Goal: Information Seeking & Learning: Learn about a topic

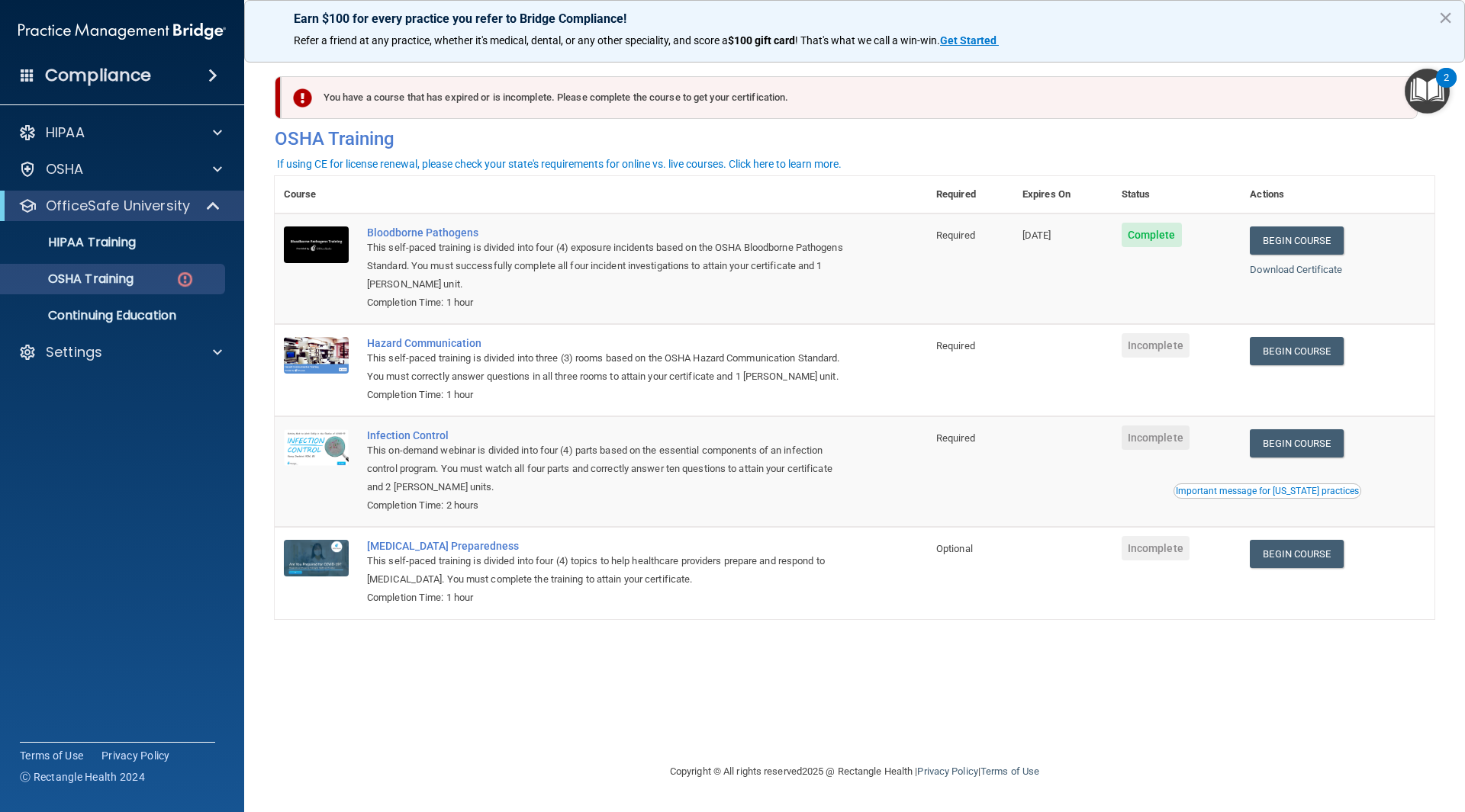
click at [1083, 329] on td at bounding box center [1062, 370] width 99 height 92
click at [1090, 383] on td at bounding box center [1062, 370] width 99 height 92
click at [1317, 358] on link "Begin Course" at bounding box center [1295, 351] width 93 height 29
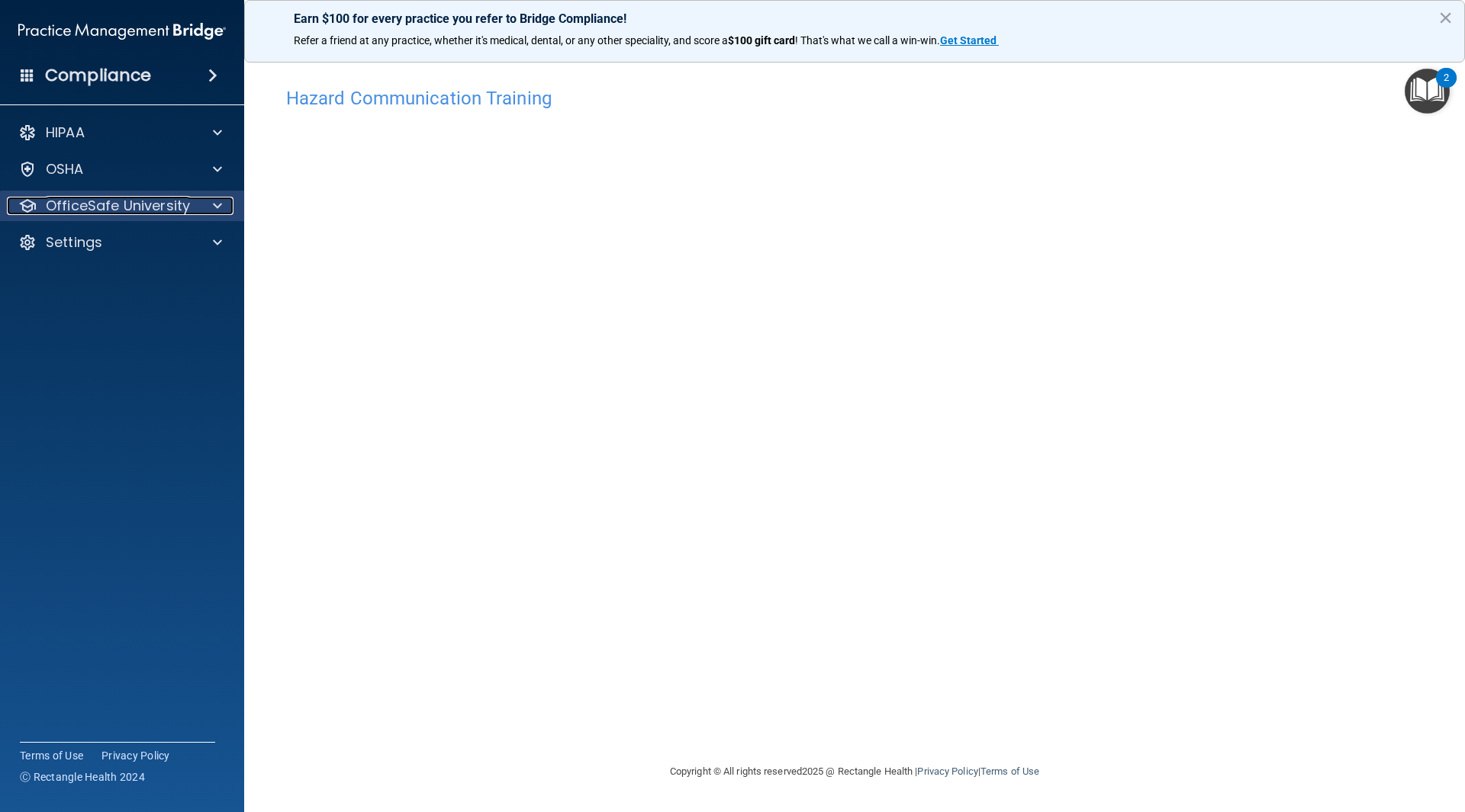
click at [151, 205] on p "OfficeSafe University" at bounding box center [118, 205] width 144 height 18
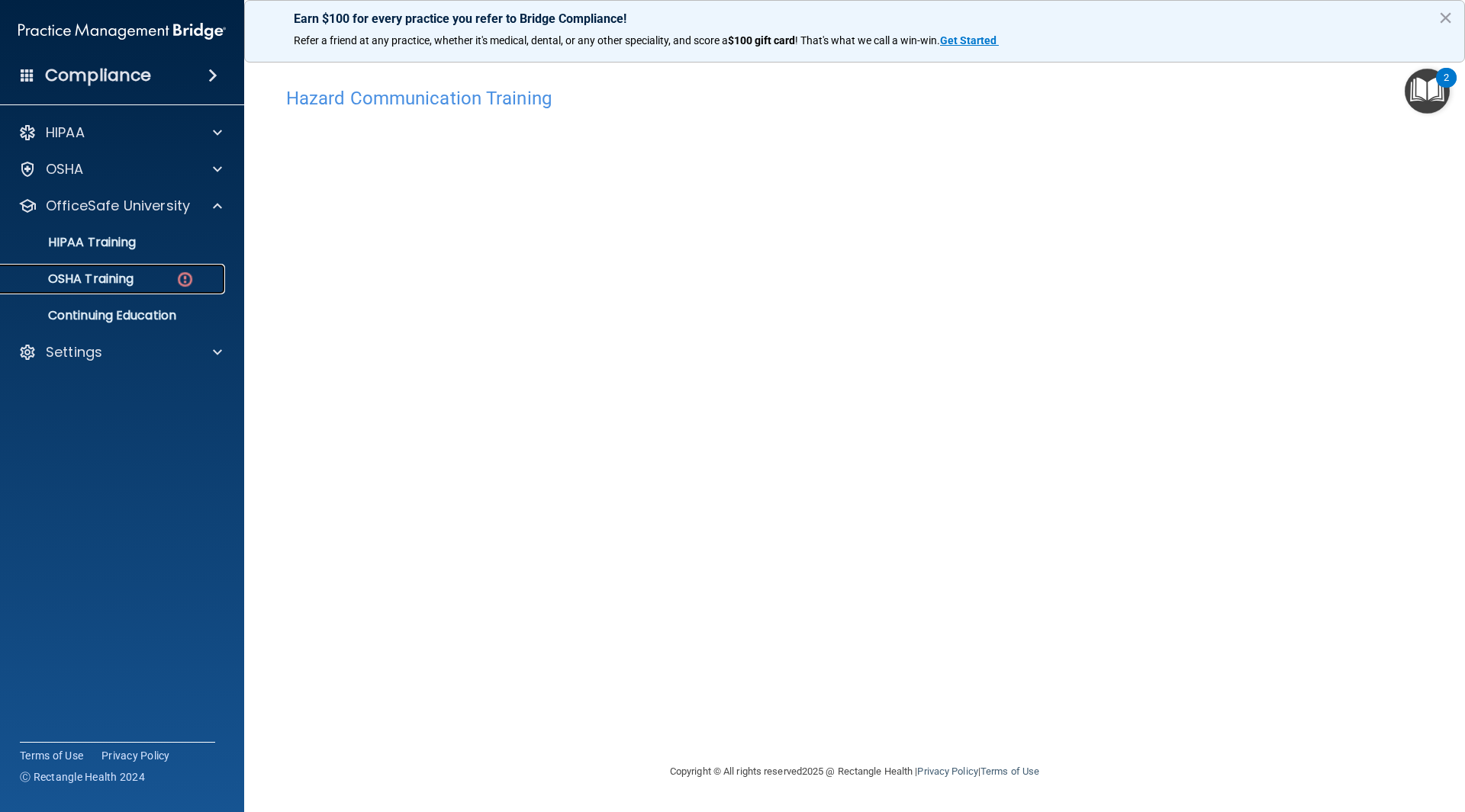
click at [178, 282] on img at bounding box center [185, 279] width 19 height 19
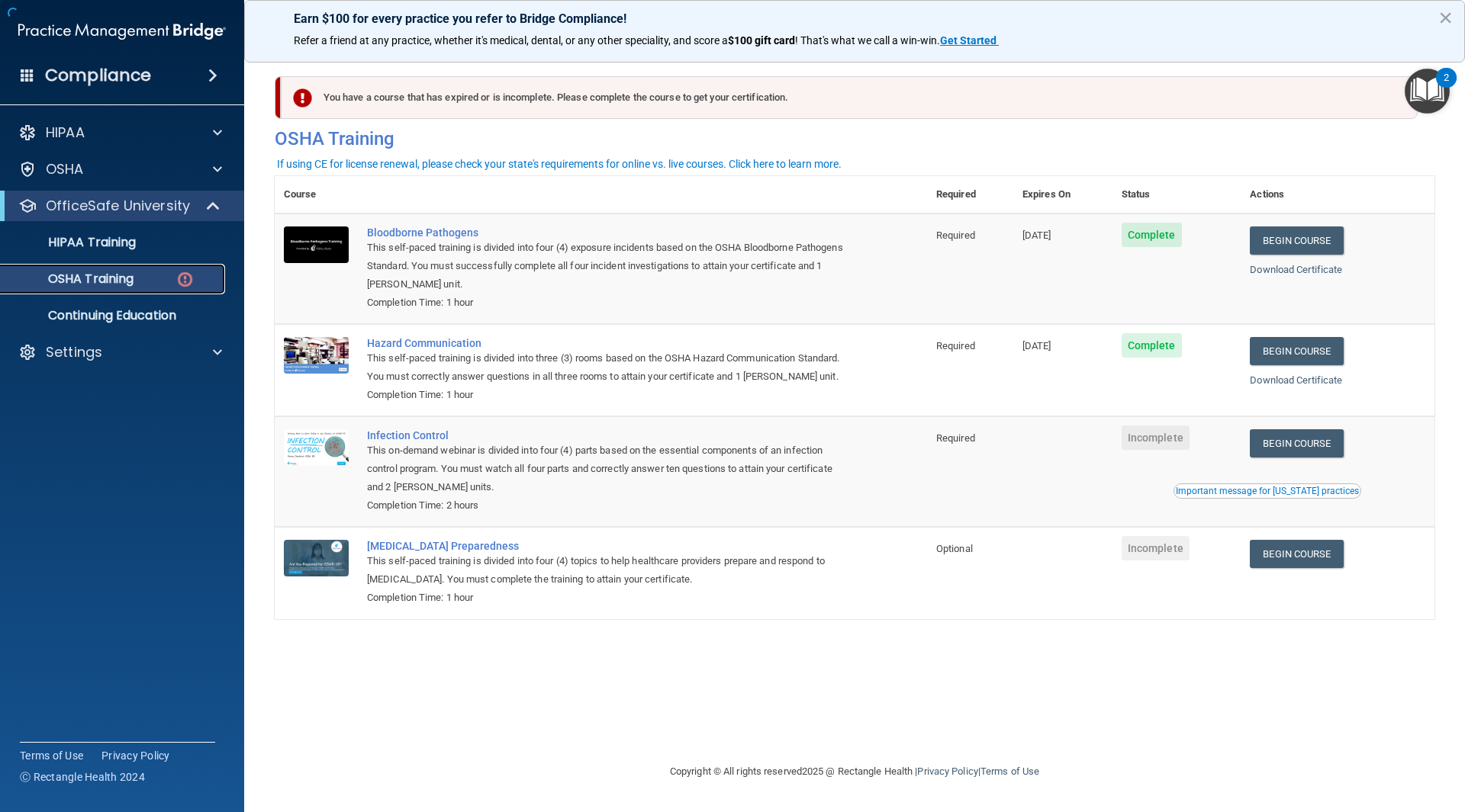
click at [138, 285] on div "OSHA Training" at bounding box center [114, 278] width 209 height 15
click at [1307, 443] on link "Begin Course" at bounding box center [1295, 444] width 93 height 29
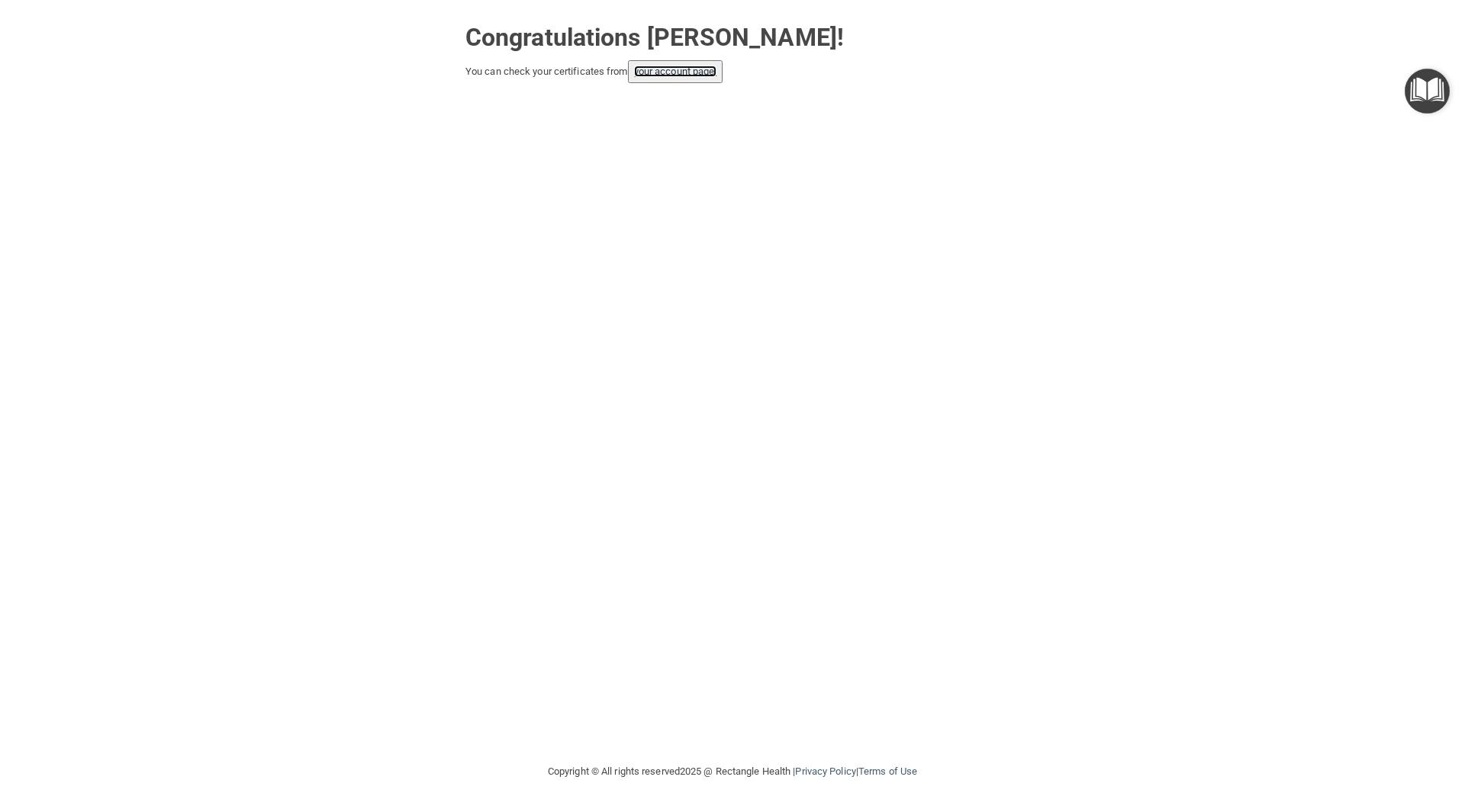
click at [707, 75] on link "your account page!" at bounding box center [675, 71] width 83 height 11
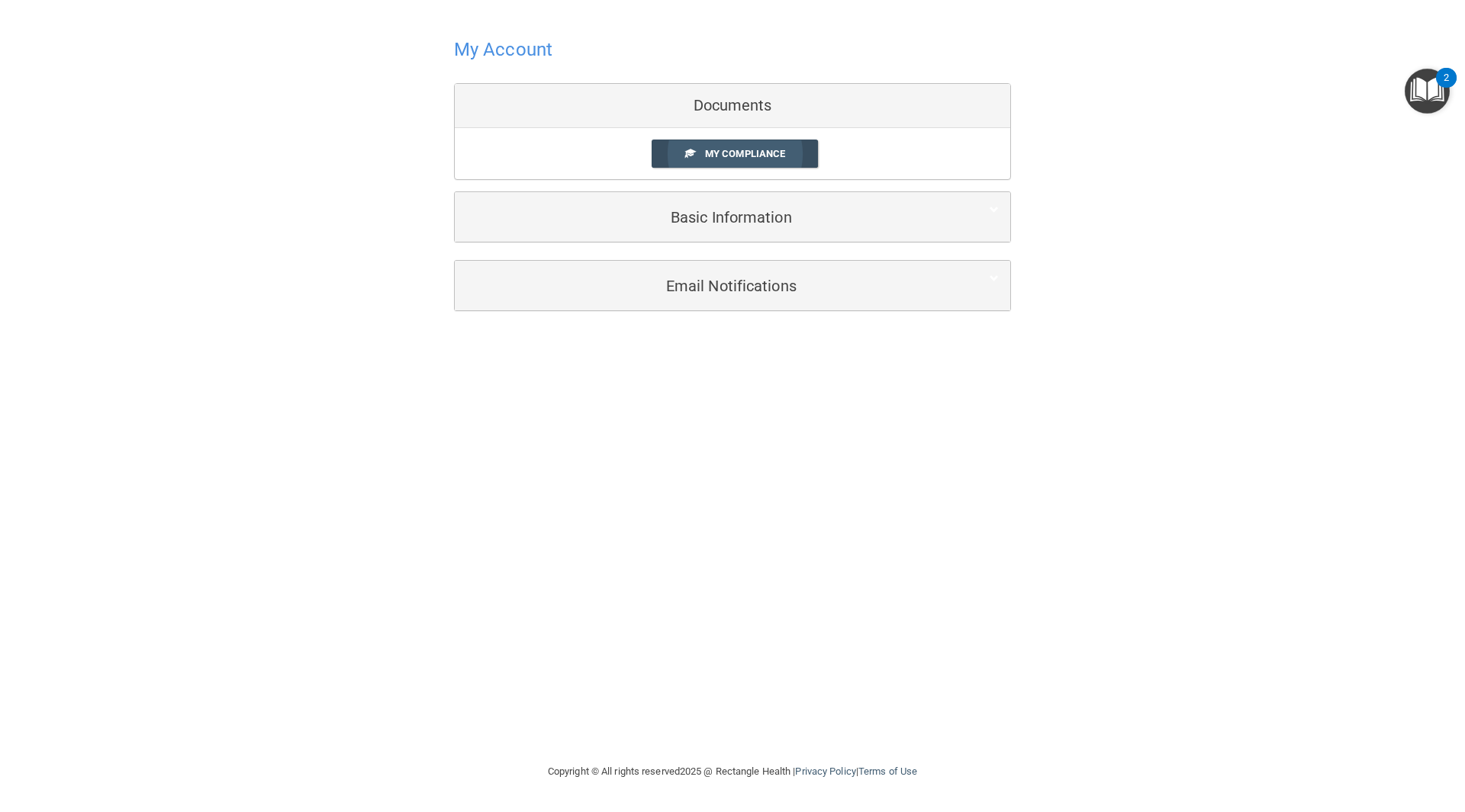
click at [730, 160] on link "My Compliance" at bounding box center [734, 154] width 167 height 29
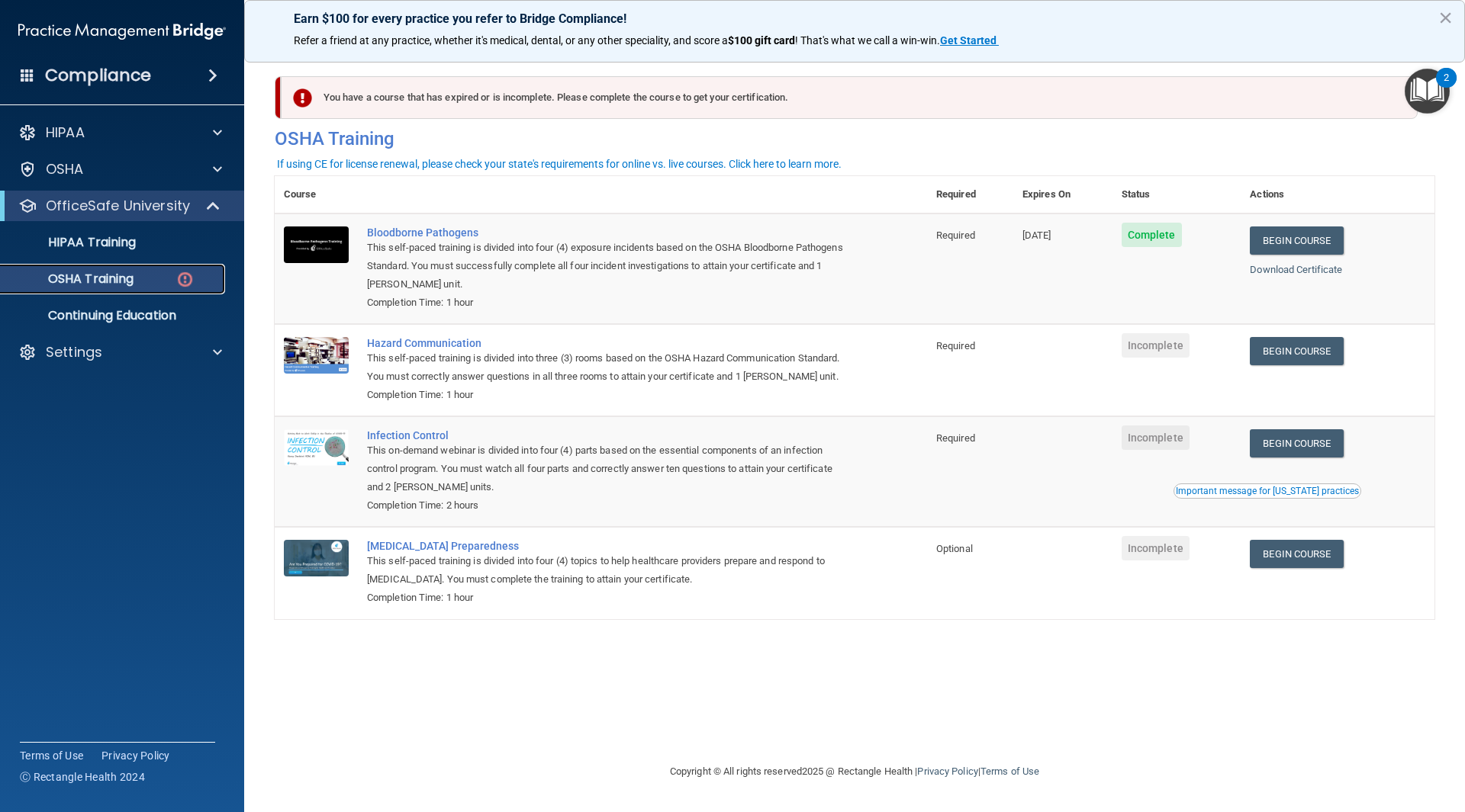
click at [101, 277] on p "OSHA Training" at bounding box center [72, 278] width 124 height 15
click at [108, 239] on p "HIPAA Training" at bounding box center [73, 242] width 126 height 15
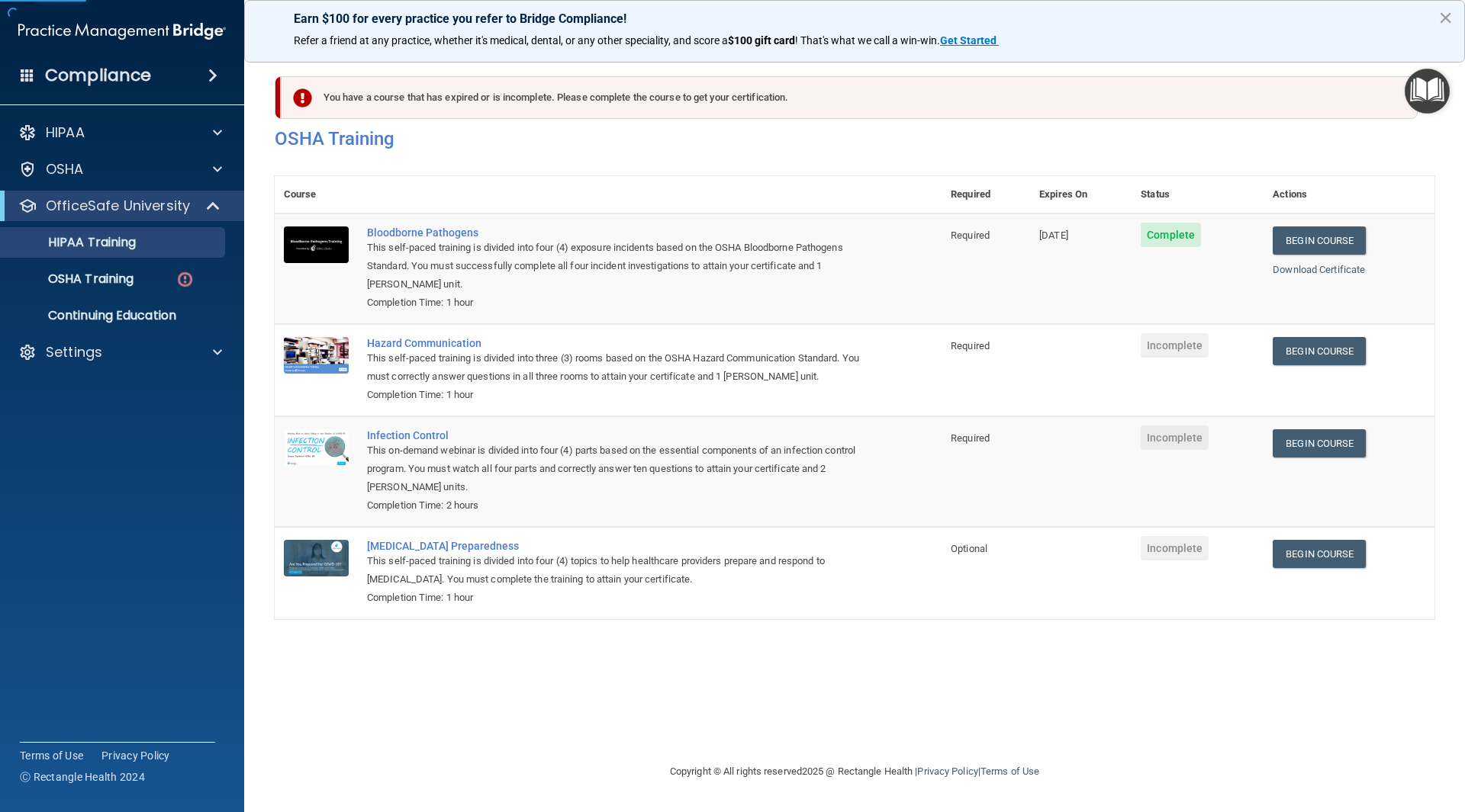
click at [115, 219] on div "OfficeSafe University" at bounding box center [122, 205] width 244 height 30
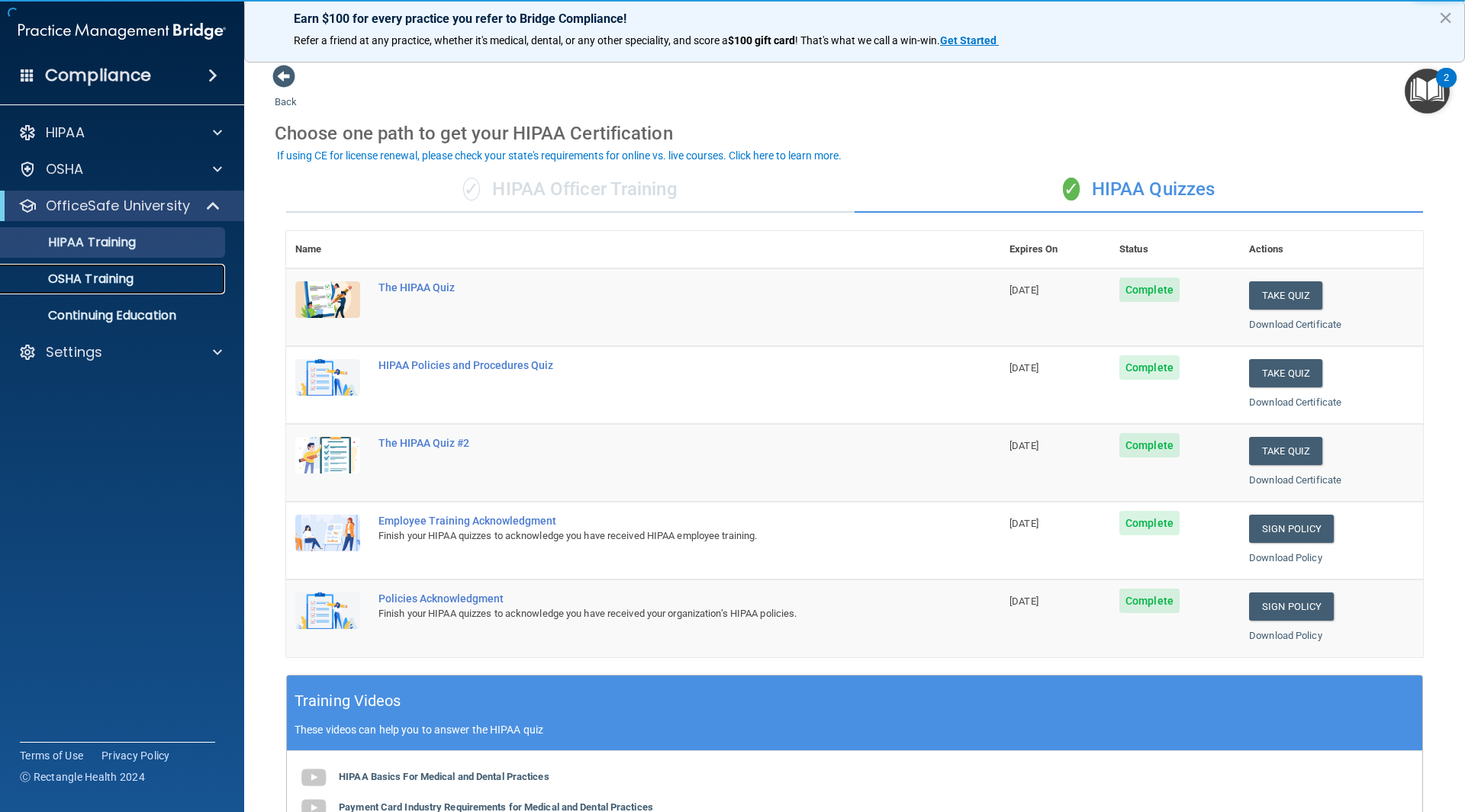
click at [126, 279] on p "OSHA Training" at bounding box center [72, 278] width 124 height 15
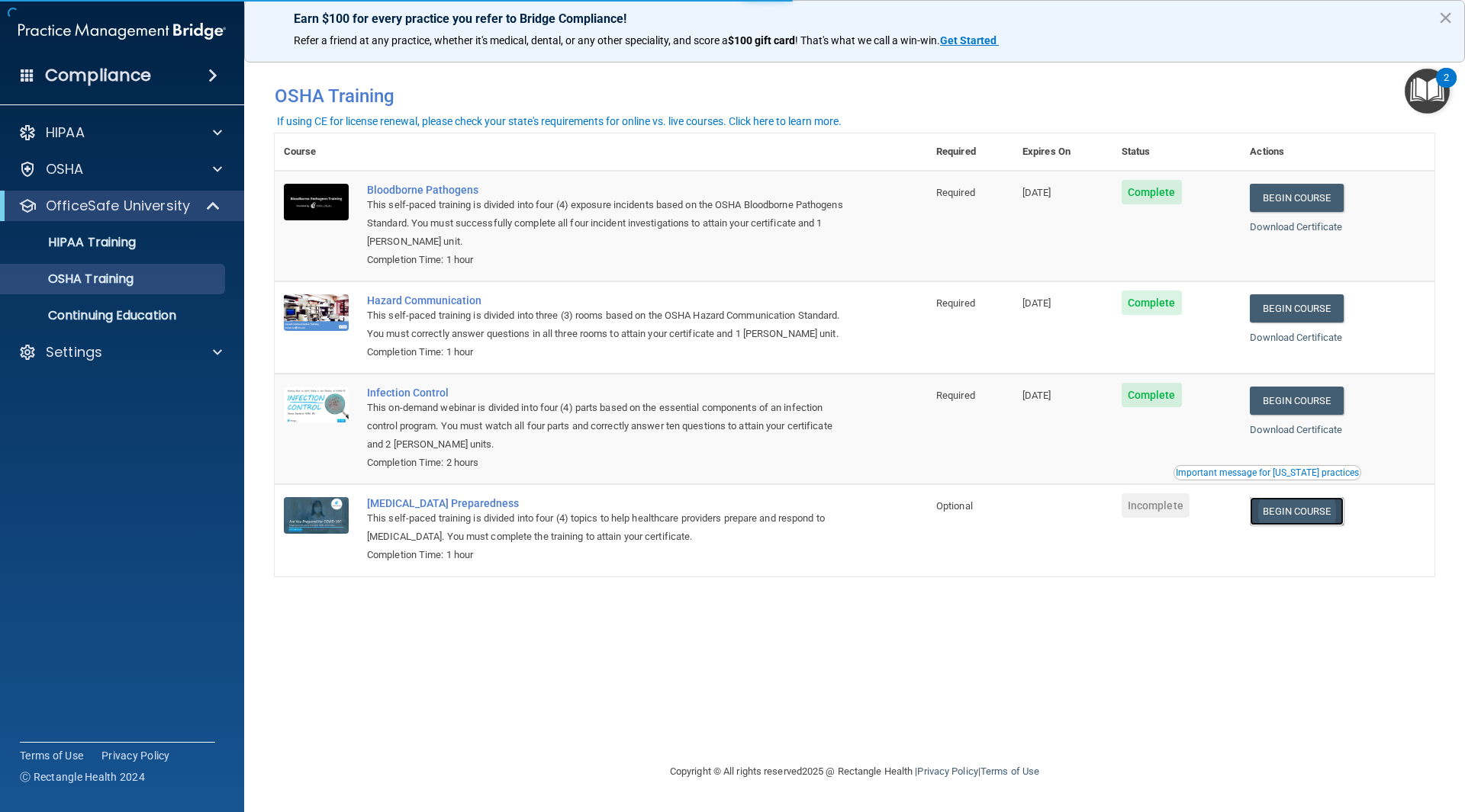
click at [1314, 526] on link "Begin Course" at bounding box center [1295, 511] width 93 height 29
